Goal: Task Accomplishment & Management: Use online tool/utility

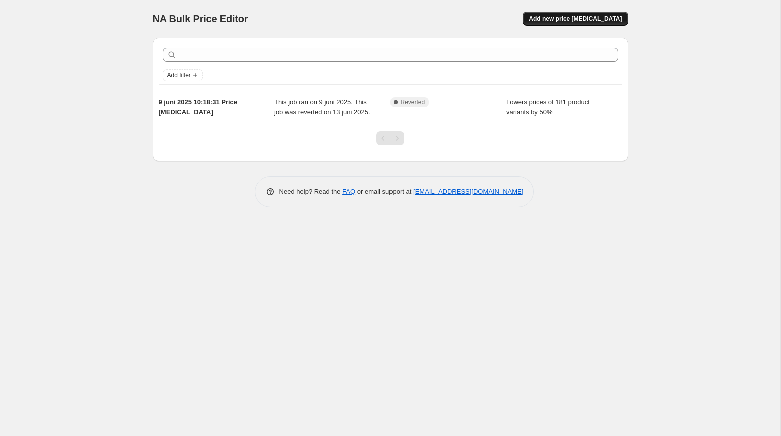
click at [571, 21] on span "Add new price [MEDICAL_DATA]" at bounding box center [575, 19] width 93 height 8
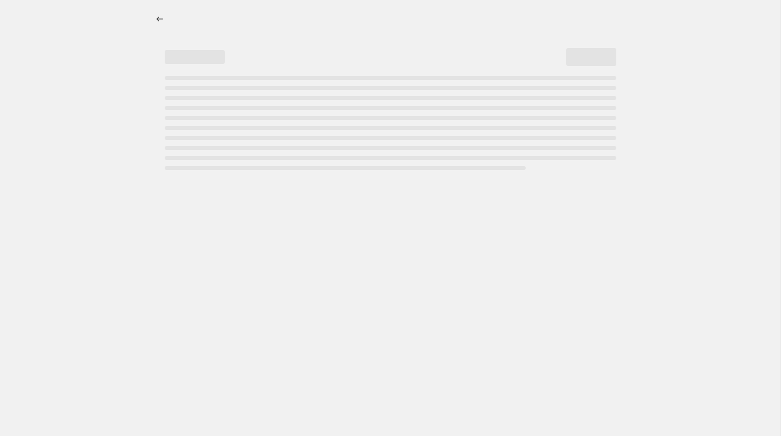
select select "percentage"
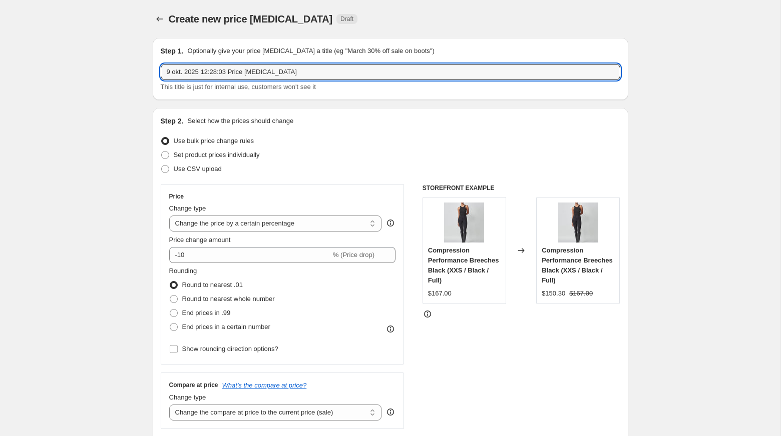
drag, startPoint x: 297, startPoint y: 74, endPoint x: 158, endPoint y: 71, distance: 138.7
click at [158, 71] on div "Step 1. Optionally give your price [MEDICAL_DATA] a title (eg "March 30% off sa…" at bounding box center [390, 69] width 475 height 62
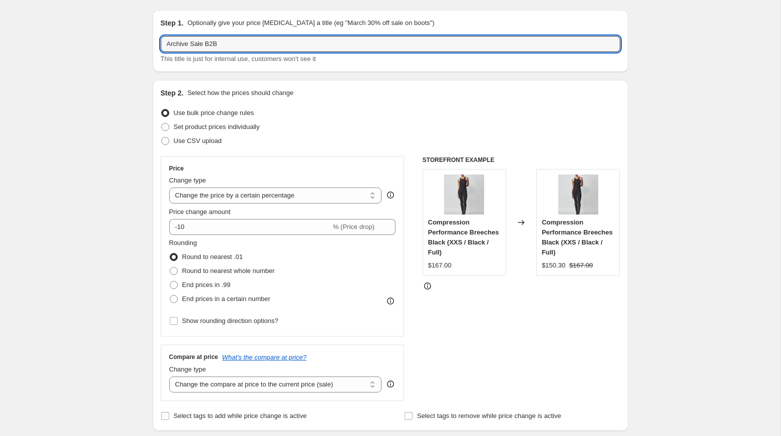
type input "Archive Sale B2B"
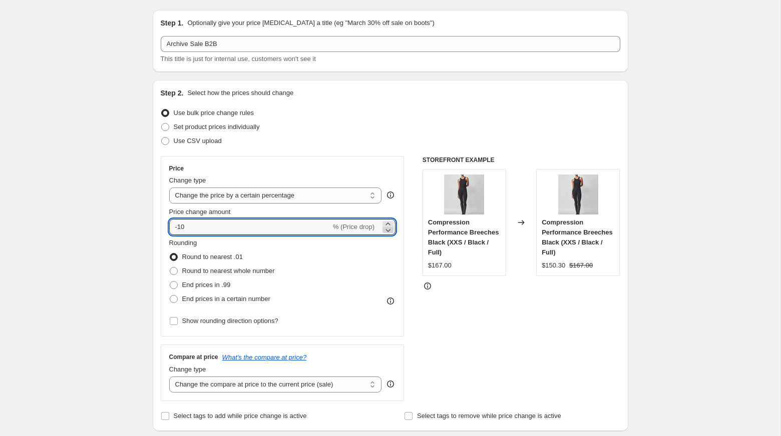
click at [391, 230] on icon at bounding box center [388, 230] width 10 height 10
click at [391, 223] on icon at bounding box center [388, 224] width 10 height 10
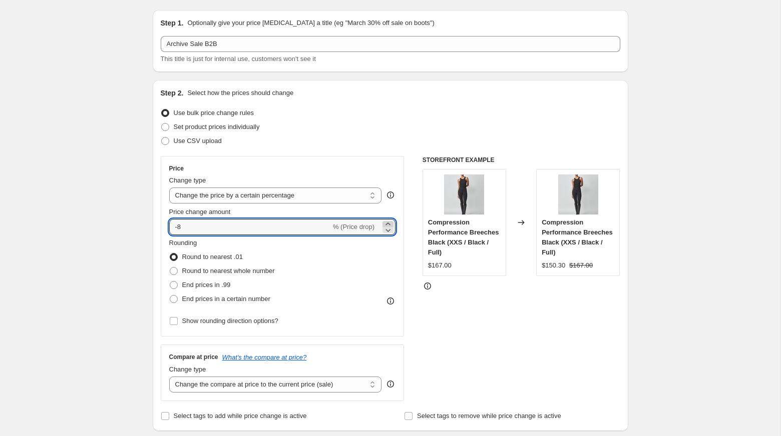
type input "-7"
type input "-40"
click at [178, 271] on span at bounding box center [173, 271] width 9 height 9
click at [170, 268] on input "Round to nearest whole number" at bounding box center [170, 267] width 1 height 1
radio input "true"
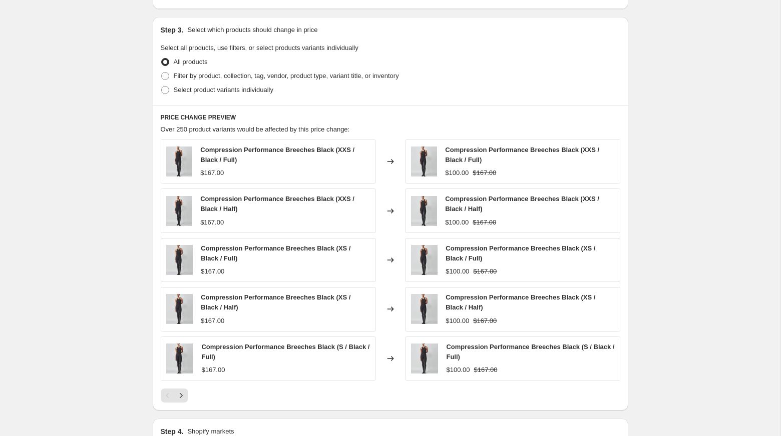
scroll to position [452, 0]
click at [166, 73] on span at bounding box center [165, 75] width 8 height 8
click at [162, 71] on input "Filter by product, collection, tag, vendor, product type, variant title, or inv…" at bounding box center [161, 71] width 1 height 1
radio input "true"
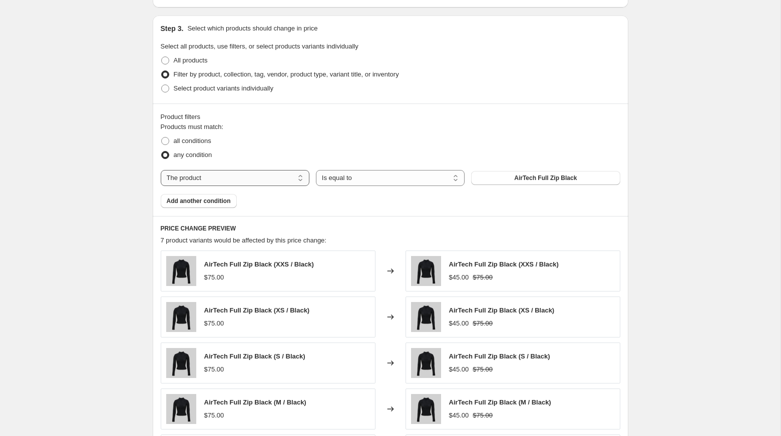
click at [290, 180] on select "The product The product's collection The product's tag The product's vendor The…" at bounding box center [235, 178] width 149 height 16
select select "collection"
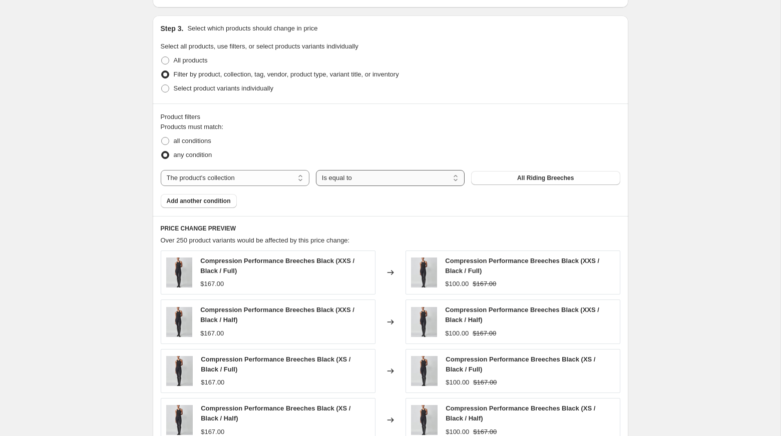
click at [447, 177] on select "Is equal to Is not equal to" at bounding box center [390, 178] width 149 height 16
click at [410, 181] on select "Is equal to Is not equal to" at bounding box center [390, 178] width 149 height 16
click at [516, 174] on button "All Riding Breeches" at bounding box center [545, 178] width 149 height 14
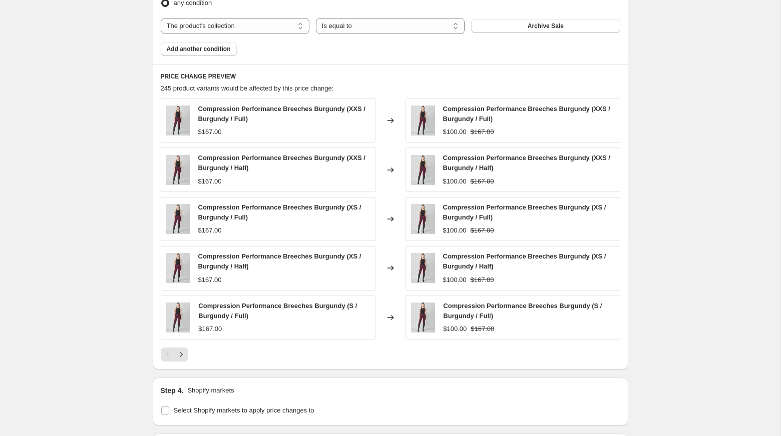
scroll to position [609, 0]
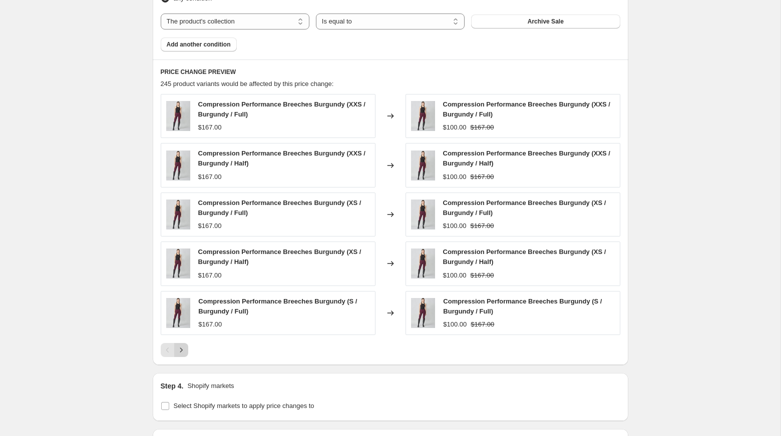
click at [184, 346] on icon "Next" at bounding box center [181, 350] width 10 height 10
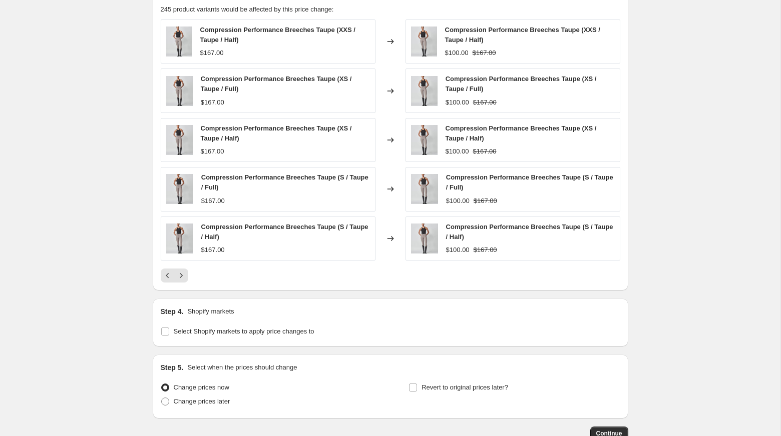
scroll to position [745, 0]
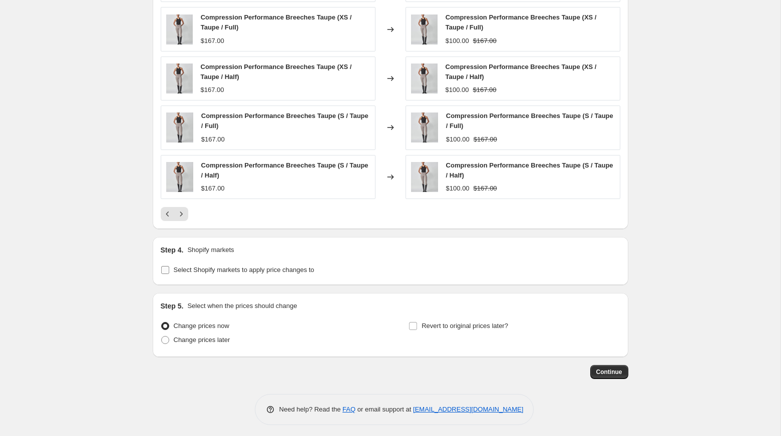
click at [169, 267] on span at bounding box center [165, 270] width 9 height 9
click at [169, 267] on input "Select Shopify markets to apply price changes to" at bounding box center [165, 270] width 8 height 8
checkbox input "true"
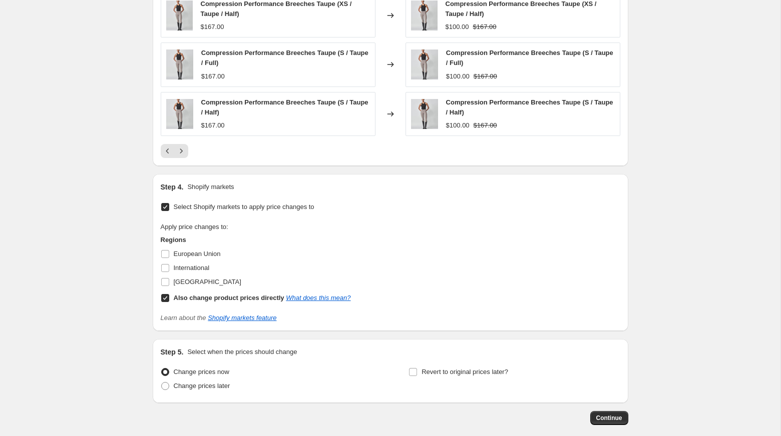
scroll to position [854, 0]
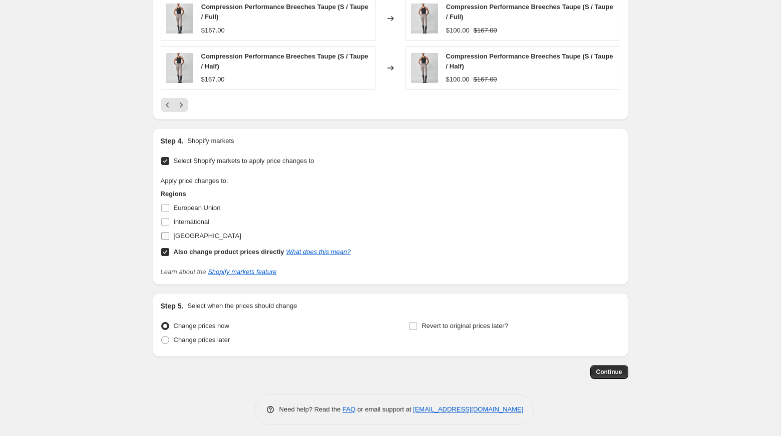
click at [168, 232] on input "[GEOGRAPHIC_DATA]" at bounding box center [165, 236] width 8 height 8
checkbox input "true"
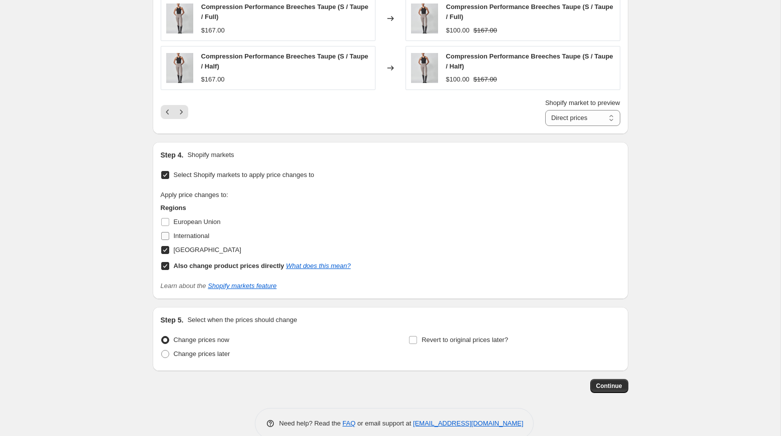
click at [168, 232] on input "International" at bounding box center [165, 236] width 8 height 8
checkbox input "true"
click at [166, 218] on input "European Union" at bounding box center [165, 222] width 8 height 8
checkbox input "true"
click at [165, 262] on input "Also change product prices directly What does this mean?" at bounding box center [165, 266] width 8 height 8
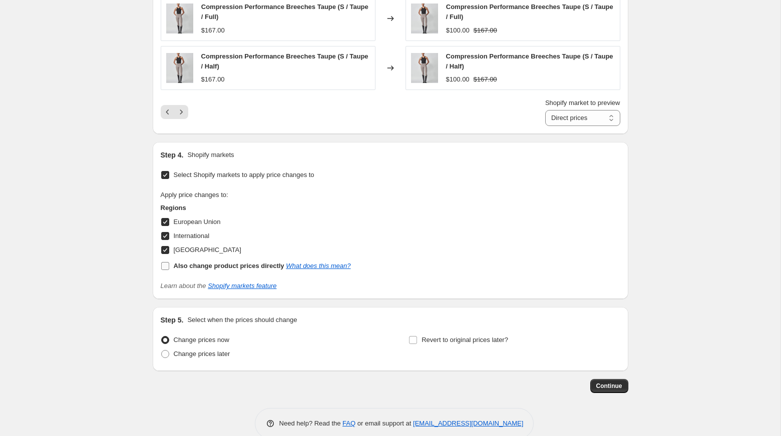
checkbox input "false"
select select "83732562261"
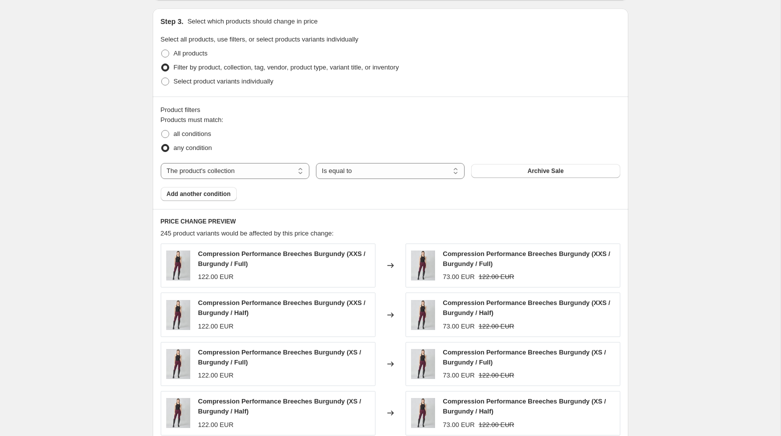
scroll to position [868, 0]
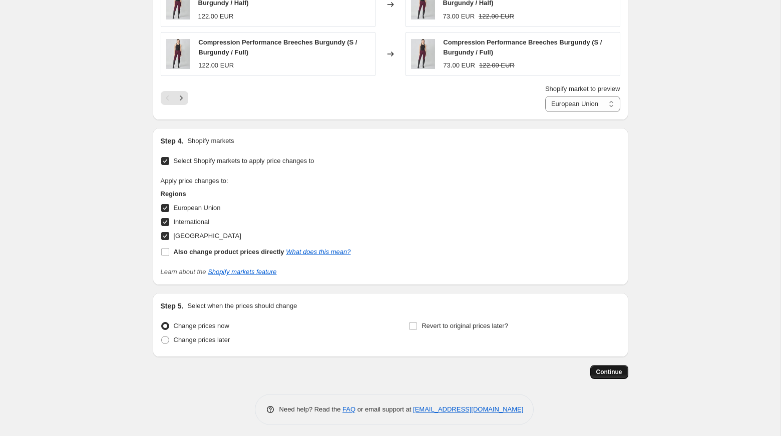
click at [616, 369] on span "Continue" at bounding box center [609, 372] width 26 height 8
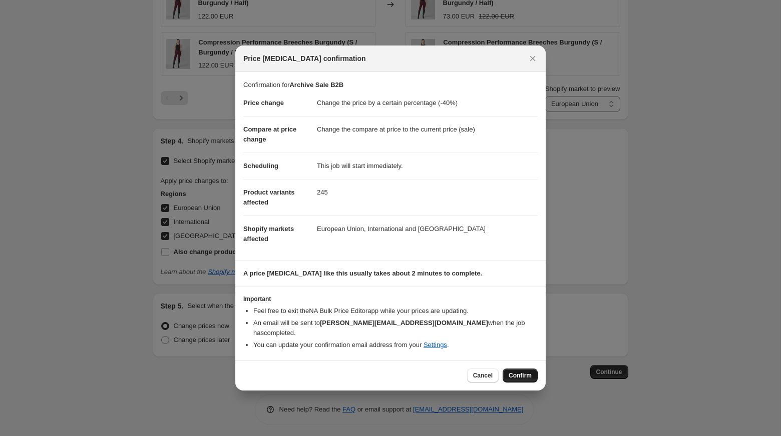
click at [519, 373] on span "Confirm" at bounding box center [520, 376] width 23 height 8
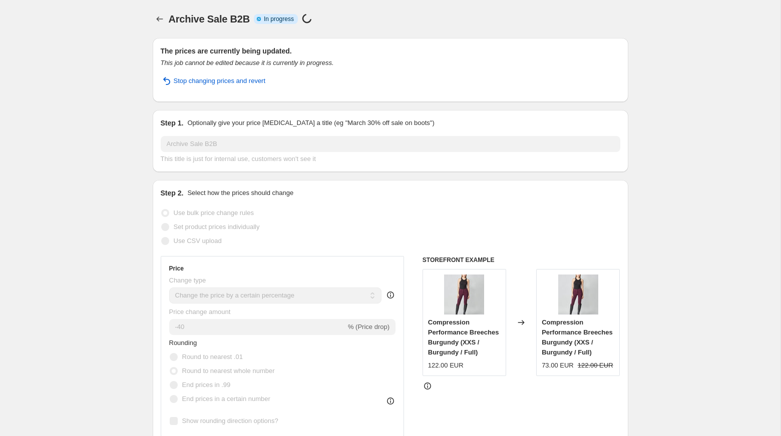
select select "percentage"
select select "collection"
